Goal: Task Accomplishment & Management: Use online tool/utility

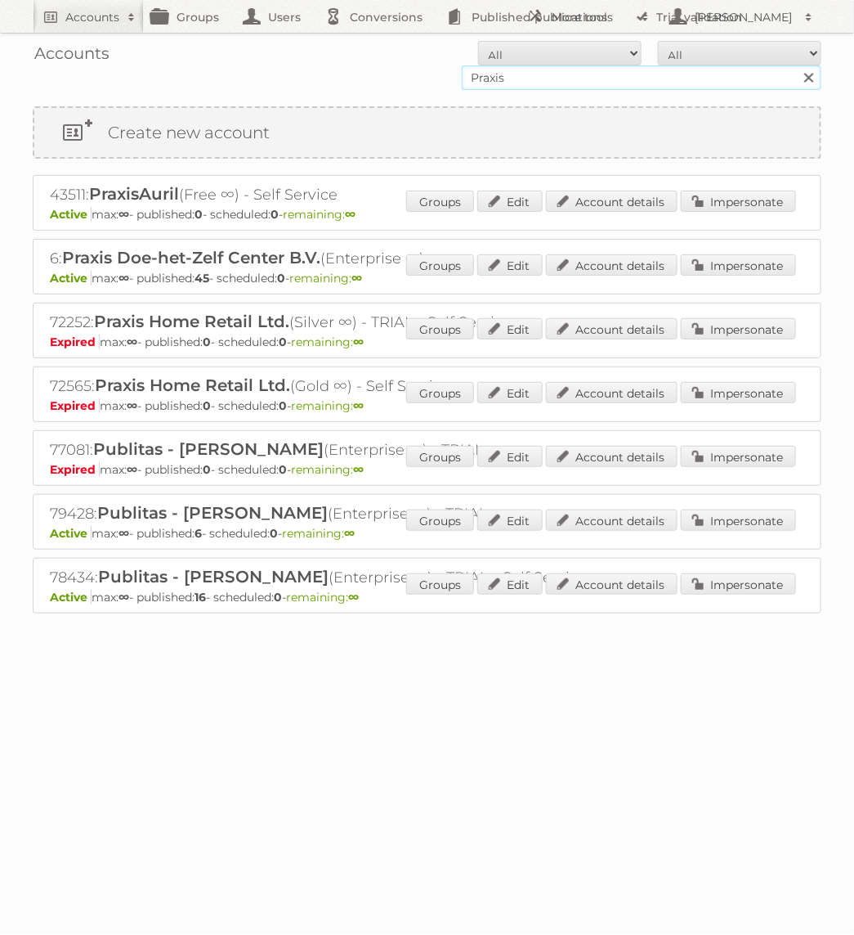
click at [486, 81] on input "Praxis" at bounding box center [642, 77] width 360 height 25
type input "GAMMA"
click at [796, 65] on input "Search" at bounding box center [808, 77] width 25 height 25
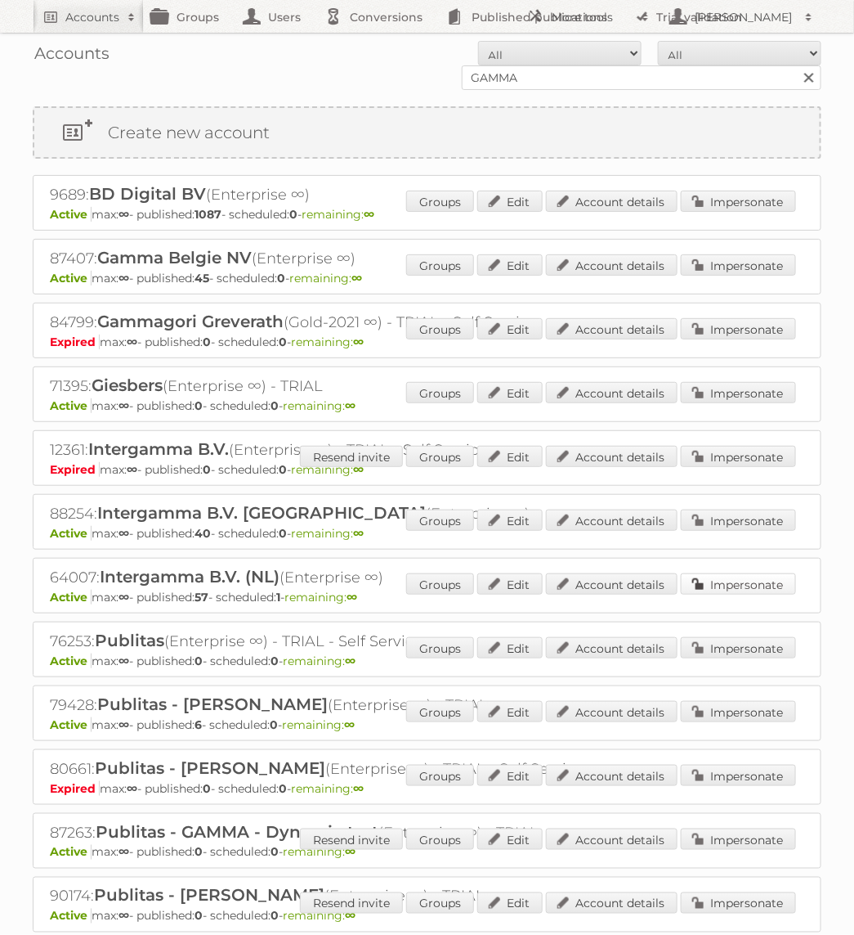
click at [744, 588] on link "Impersonate" at bounding box center [738, 583] width 115 height 21
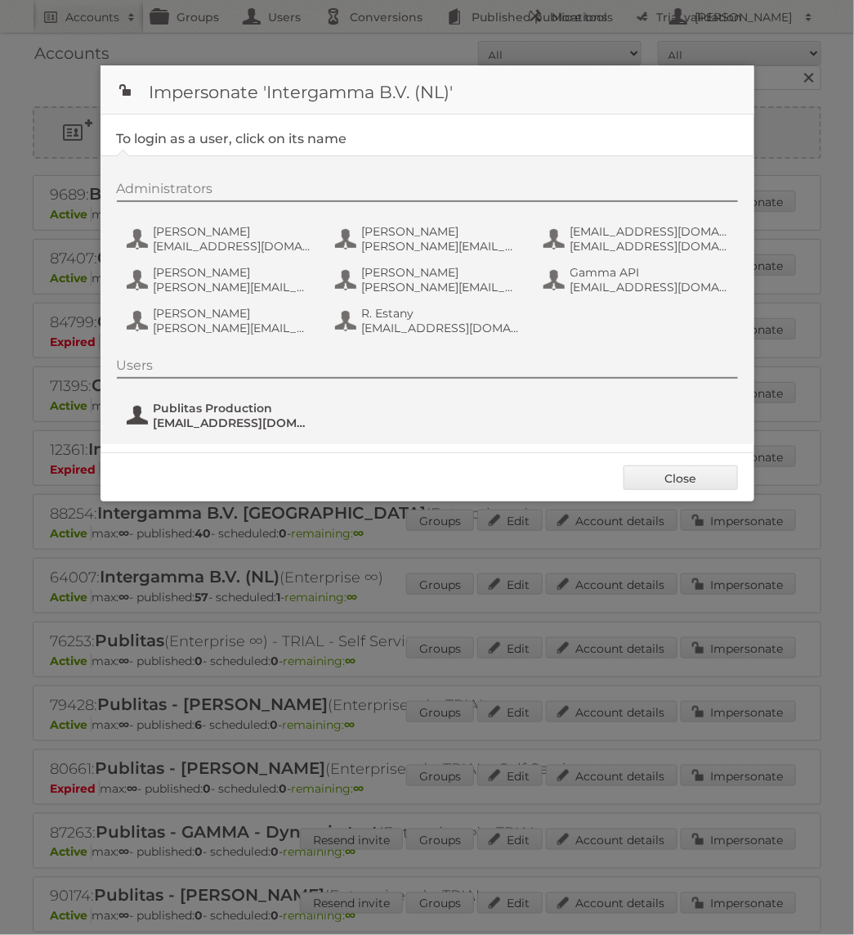
click at [227, 418] on span "fs+gamma@publitas.com" at bounding box center [233, 422] width 159 height 15
